Goal: Task Accomplishment & Management: Complete application form

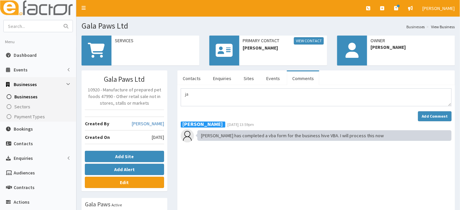
type textarea "j"
click at [307, 96] on textarea "James would like some business support and advise on if" at bounding box center [316, 98] width 271 height 18
click at [254, 95] on textarea "James would like some advise on if" at bounding box center [316, 98] width 271 height 18
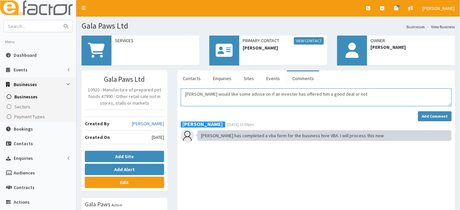
click at [264, 94] on textarea "James would like some advise on if an invester has offered him a good deal or n…" at bounding box center [316, 98] width 271 height 18
drag, startPoint x: 270, startPoint y: 95, endPoint x: 276, endPoint y: 120, distance: 26.5
type textarea "James would like some advise on if an invester has offered him a good deal or n…"
click at [35, 200] on link "Actions" at bounding box center [38, 202] width 76 height 15
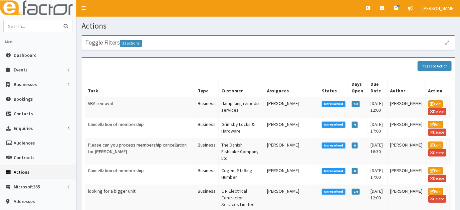
click at [42, 30] on input "text" at bounding box center [32, 26] width 56 height 12
type input "james gallacher"
click at [59, 20] on button "submit" at bounding box center [65, 26] width 13 height 12
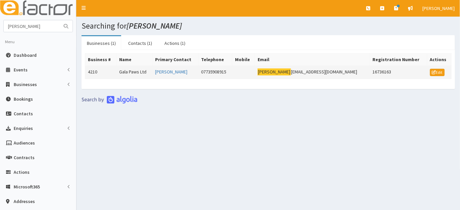
click at [135, 76] on td "Gala Paws Ltd" at bounding box center [134, 72] width 36 height 13
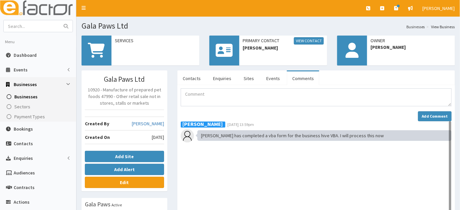
click at [258, 107] on div "Add Comment" at bounding box center [316, 105] width 271 height 33
click at [241, 104] on textarea "Comment" at bounding box center [316, 98] width 271 height 18
type textarea "|"
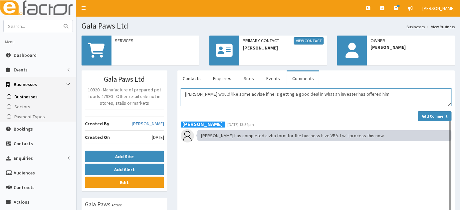
click at [328, 93] on textarea "James would like some advise if he is getting a good deal in what an invester h…" at bounding box center [316, 98] width 271 height 18
click at [327, 95] on textarea "James would like some advise if he is getting a good deal in what an invester h…" at bounding box center [316, 98] width 271 height 18
drag, startPoint x: 324, startPoint y: 96, endPoint x: 334, endPoint y: 75, distance: 24.1
click at [334, 75] on ul "Contacts Enquiries Sites Events Comments" at bounding box center [316, 78] width 278 height 15
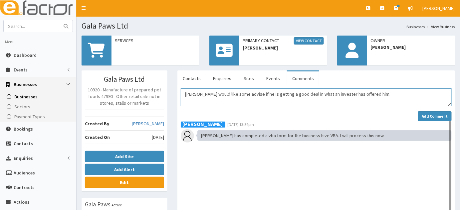
click at [327, 92] on textarea "James would like some advise if he is getting a good deal in what an invester h…" at bounding box center [316, 98] width 271 height 18
click at [322, 97] on textarea "James would like some advise if he is getting a good deal in what an invester h…" at bounding box center [316, 98] width 271 height 18
type textarea "James would like some advise if he is getting a good deal in what an investor h…"
click at [435, 117] on strong "Add Comment" at bounding box center [435, 116] width 26 height 5
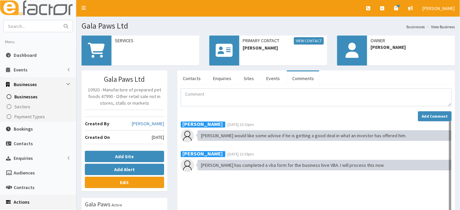
click at [30, 201] on link "Actions" at bounding box center [38, 202] width 76 height 15
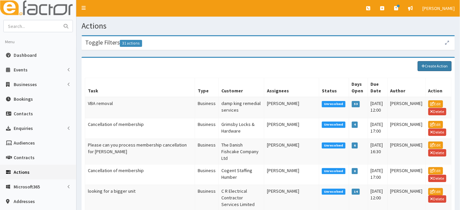
click at [435, 61] on link "Create Action" at bounding box center [435, 66] width 34 height 10
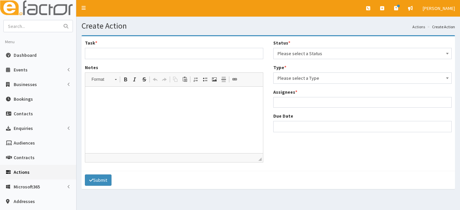
select select
click at [110, 59] on input "Task *" at bounding box center [174, 53] width 178 height 11
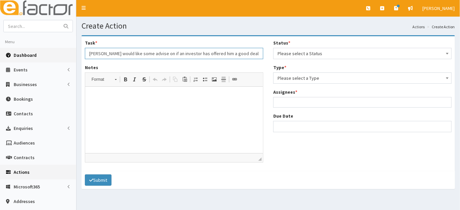
drag, startPoint x: 240, startPoint y: 53, endPoint x: 9, endPoint y: 50, distance: 231.6
click at [9, 50] on div "E Toggle navigation Quick Create Create Business Create Booking Create Contact" at bounding box center [230, 148] width 460 height 296
type input "[PERSON_NAME] would like some advise on if an investor has offered him a good d…"
click at [96, 100] on p at bounding box center [174, 97] width 164 height 7
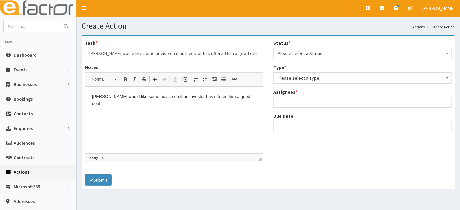
click at [333, 55] on span "Please select a Status" at bounding box center [363, 53] width 170 height 9
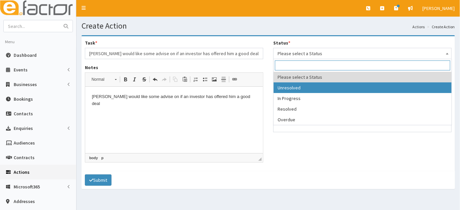
select select "1"
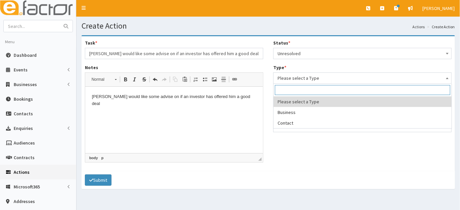
click at [287, 76] on span "Please select a Type" at bounding box center [363, 78] width 170 height 9
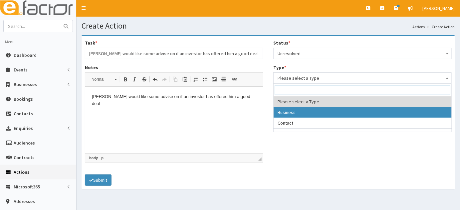
select select "business"
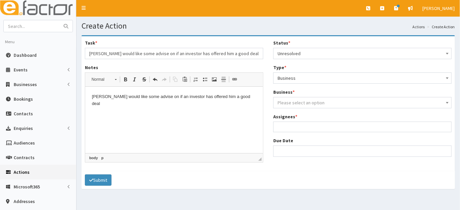
click at [285, 103] on span "Please select an option" at bounding box center [301, 103] width 47 height 6
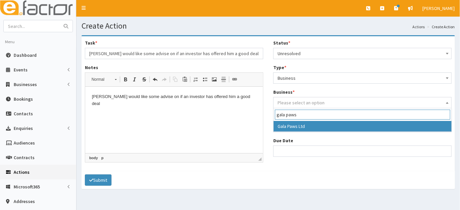
type input "gala paws"
select select "4210"
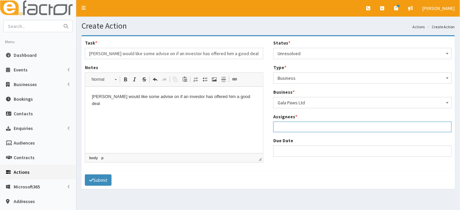
click at [285, 124] on ul at bounding box center [363, 126] width 178 height 8
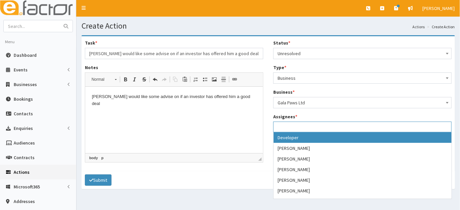
type input "j"
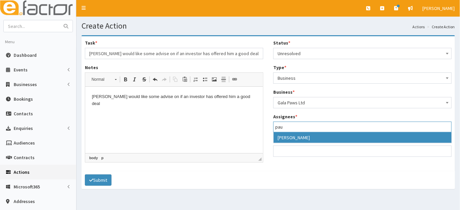
type input "pau"
select select "29"
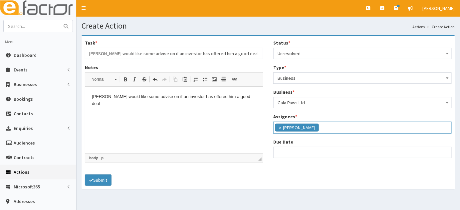
scroll to position [55, 0]
click at [279, 154] on input "Due Date" at bounding box center [362, 152] width 178 height 11
select select "12"
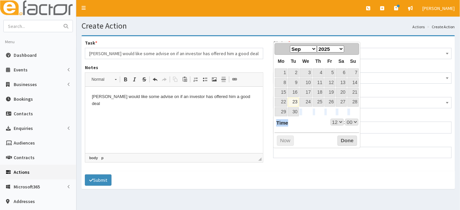
drag, startPoint x: 299, startPoint y: 115, endPoint x: 304, endPoint y: 123, distance: 9.7
click at [304, 123] on div "Prev Next Jan Feb Mar Apr May Jun Jul Aug Sep Oct Nov Dec 2025 2026 2027 2028 2…" at bounding box center [316, 95] width 87 height 107
click at [304, 123] on dl "Time 12:00 Hour 00 01 02 03 04 05 06 07 08 09 10 11 12 13 14 15 16 17 18 19 20 …" at bounding box center [317, 122] width 84 height 7
click at [327, 102] on link "26" at bounding box center [329, 102] width 11 height 9
type input "26-09-2025 12:00"
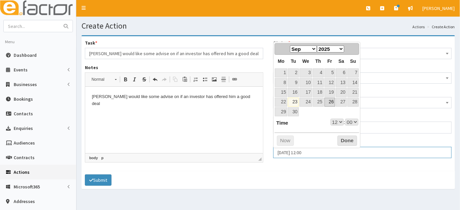
select select "12"
click at [334, 119] on select "00 01 02 03 04 05 06 07 08 09 10 11 12 13 14 15 16 17 18 19 20 21 22 23" at bounding box center [336, 122] width 13 height 7
select select "18"
click at [336, 122] on select "00 01 02 03 04 05 06 07 08 09 10 11 12 13 14 15 16 17 18 19 20 21 22 23" at bounding box center [336, 122] width 13 height 7
type input "[DATE] 17:00"
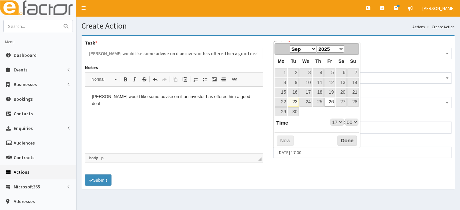
select select "17"
click at [341, 143] on button "Done" at bounding box center [347, 141] width 20 height 11
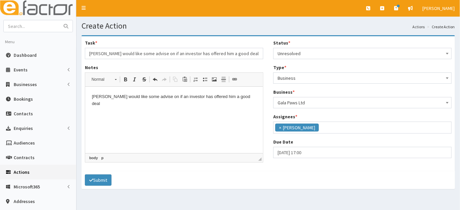
click at [176, 185] on div "Submit" at bounding box center [268, 180] width 373 height 18
click at [171, 114] on html "[PERSON_NAME] would like some advise on if an investor has offered him a good d…" at bounding box center [174, 100] width 178 height 27
click at [248, 106] on html "[PERSON_NAME] would like some advise on if an investor has offered him a good d…" at bounding box center [174, 100] width 178 height 27
click at [106, 174] on div "Submit" at bounding box center [268, 180] width 373 height 18
click at [99, 182] on button "Submit" at bounding box center [98, 180] width 27 height 11
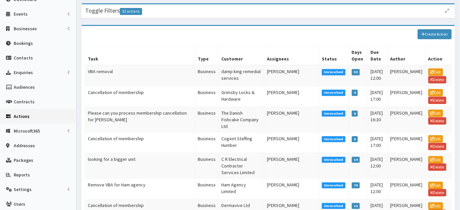
scroll to position [56, 0]
